Goal: Find contact information: Find contact information

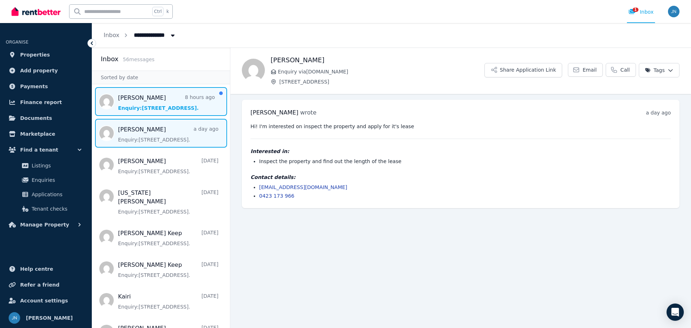
click at [169, 107] on span "Message list" at bounding box center [161, 101] width 138 height 29
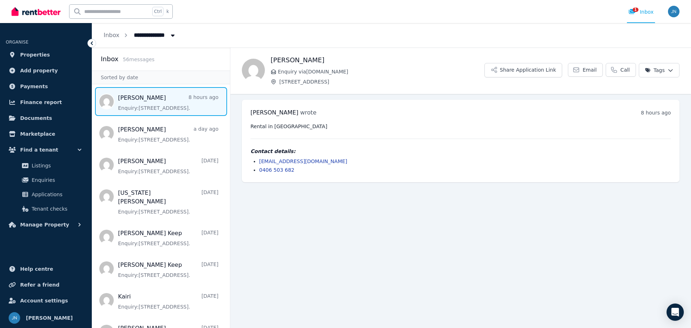
click at [168, 106] on span "Message list" at bounding box center [161, 101] width 138 height 29
click at [59, 192] on span "Applications" at bounding box center [56, 194] width 49 height 9
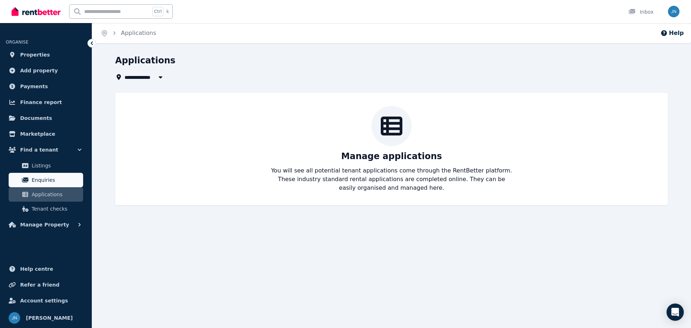
click at [54, 180] on span "Enquiries" at bounding box center [56, 180] width 49 height 9
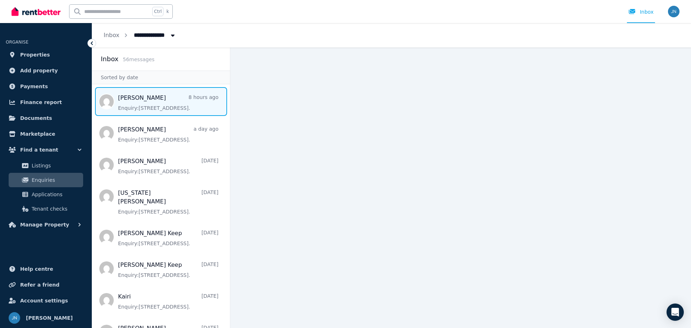
click at [166, 105] on span "Message list" at bounding box center [161, 101] width 138 height 29
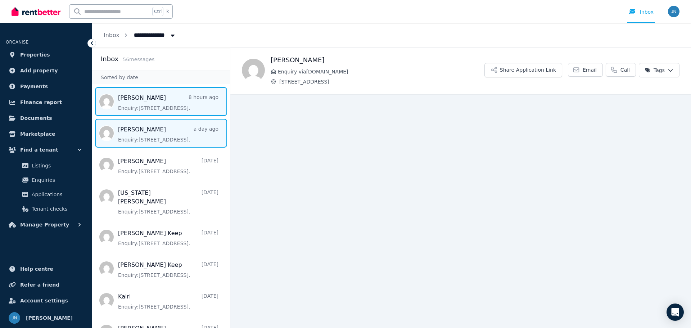
click at [158, 135] on span "Message list" at bounding box center [161, 133] width 138 height 29
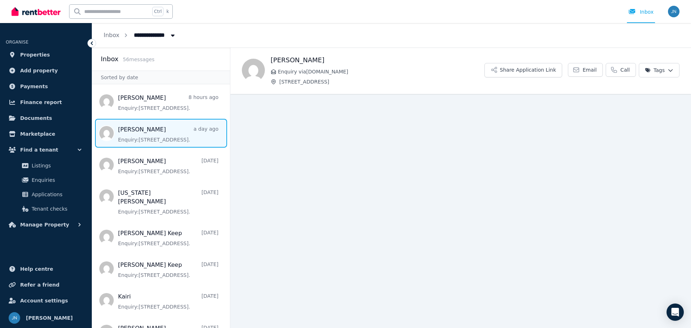
click at [158, 135] on span "Message list" at bounding box center [161, 133] width 138 height 29
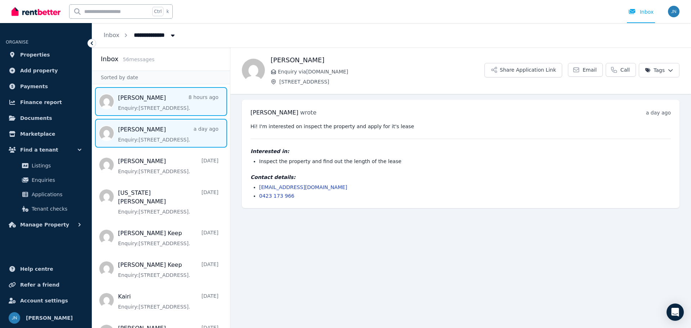
click at [157, 111] on span "Message list" at bounding box center [161, 101] width 138 height 29
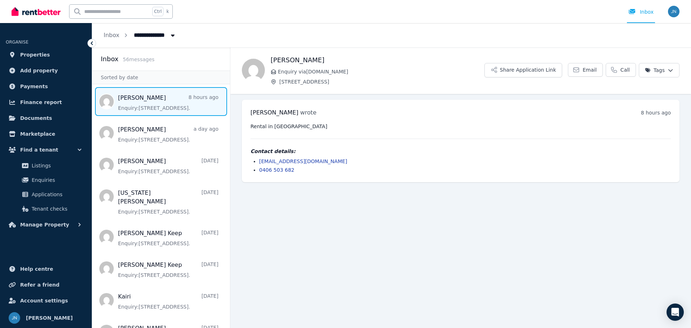
click at [301, 174] on div "[PERSON_NAME] wrote 8 hours ago 12:41 pm [DATE][DATE] Rental in [GEOGRAPHIC_DAT…" at bounding box center [461, 141] width 438 height 82
drag, startPoint x: 301, startPoint y: 173, endPoint x: 252, endPoint y: 160, distance: 51.3
click at [252, 160] on ul "[EMAIL_ADDRESS][DOMAIN_NAME] 0406 503 682" at bounding box center [460, 166] width 420 height 16
copy ul "[EMAIL_ADDRESS][DOMAIN_NAME] 0406 503 682"
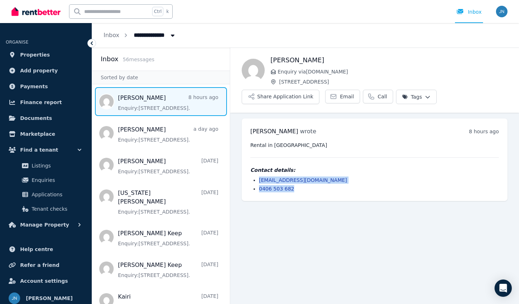
click at [271, 225] on main "Back [PERSON_NAME] Enquiry via [DOMAIN_NAME] [STREET_ADDRESS] Share Application…" at bounding box center [374, 176] width 289 height 256
